Goal: Use online tool/utility: Utilize a website feature to perform a specific function

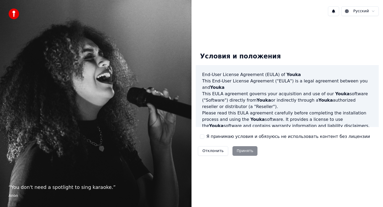
click at [203, 135] on button "Я принимаю условия и обязуюсь не использовать контент без лицензии" at bounding box center [202, 136] width 4 height 4
click at [237, 149] on button "Принять" at bounding box center [245, 151] width 25 height 10
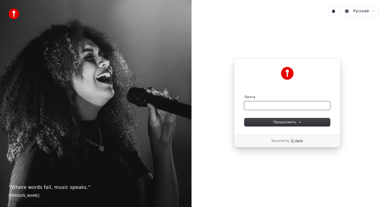
click at [264, 104] on input "Почта" at bounding box center [288, 105] width 86 height 8
click at [245, 95] on button "submit" at bounding box center [245, 95] width 0 height 0
type input "**********"
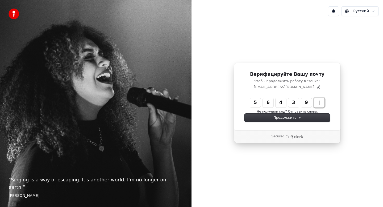
type input "******"
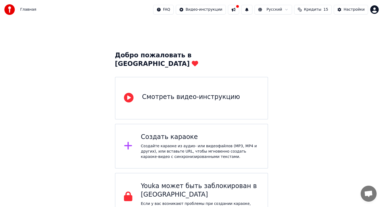
scroll to position [5, 0]
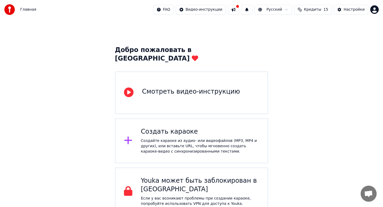
click at [127, 135] on icon at bounding box center [128, 140] width 9 height 10
click at [150, 138] on div "Создайте караоке из аудио- или видеофайлов (MP3, MP4 и других), или вставьте UR…" at bounding box center [200, 146] width 118 height 16
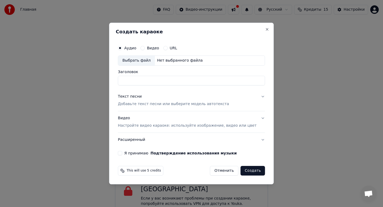
click at [169, 62] on div "Нет выбранного файла" at bounding box center [180, 60] width 50 height 5
click at [255, 151] on div "Я принимаю Подтверждение использования музыки" at bounding box center [191, 153] width 147 height 4
click at [218, 170] on button "Отменить" at bounding box center [224, 171] width 28 height 10
